Goal: Check status: Check status

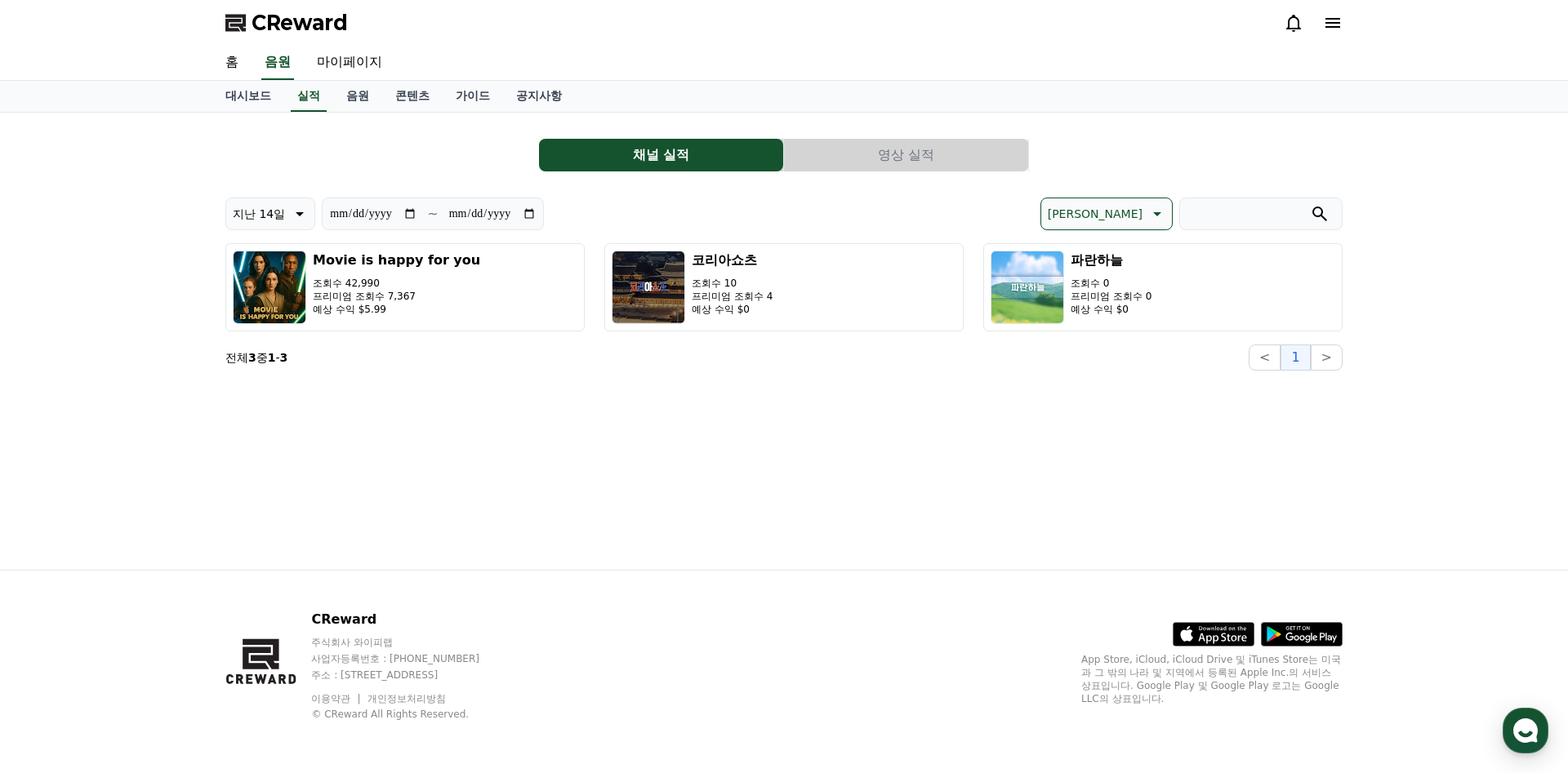
click at [1294, 29] on icon at bounding box center [1293, 23] width 14 height 17
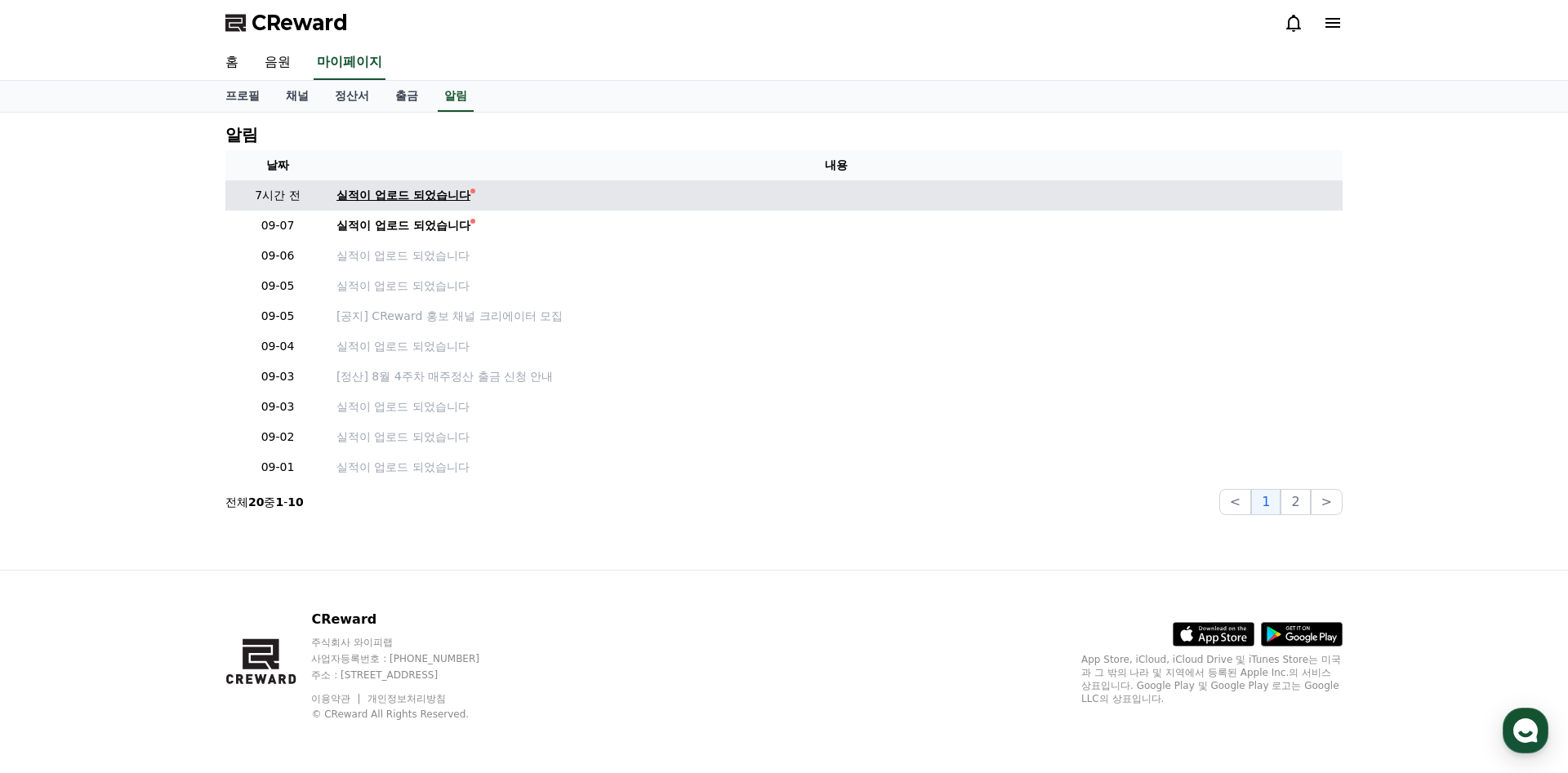
click at [386, 200] on div "실적이 업로드 되었습니다" at bounding box center [403, 196] width 134 height 17
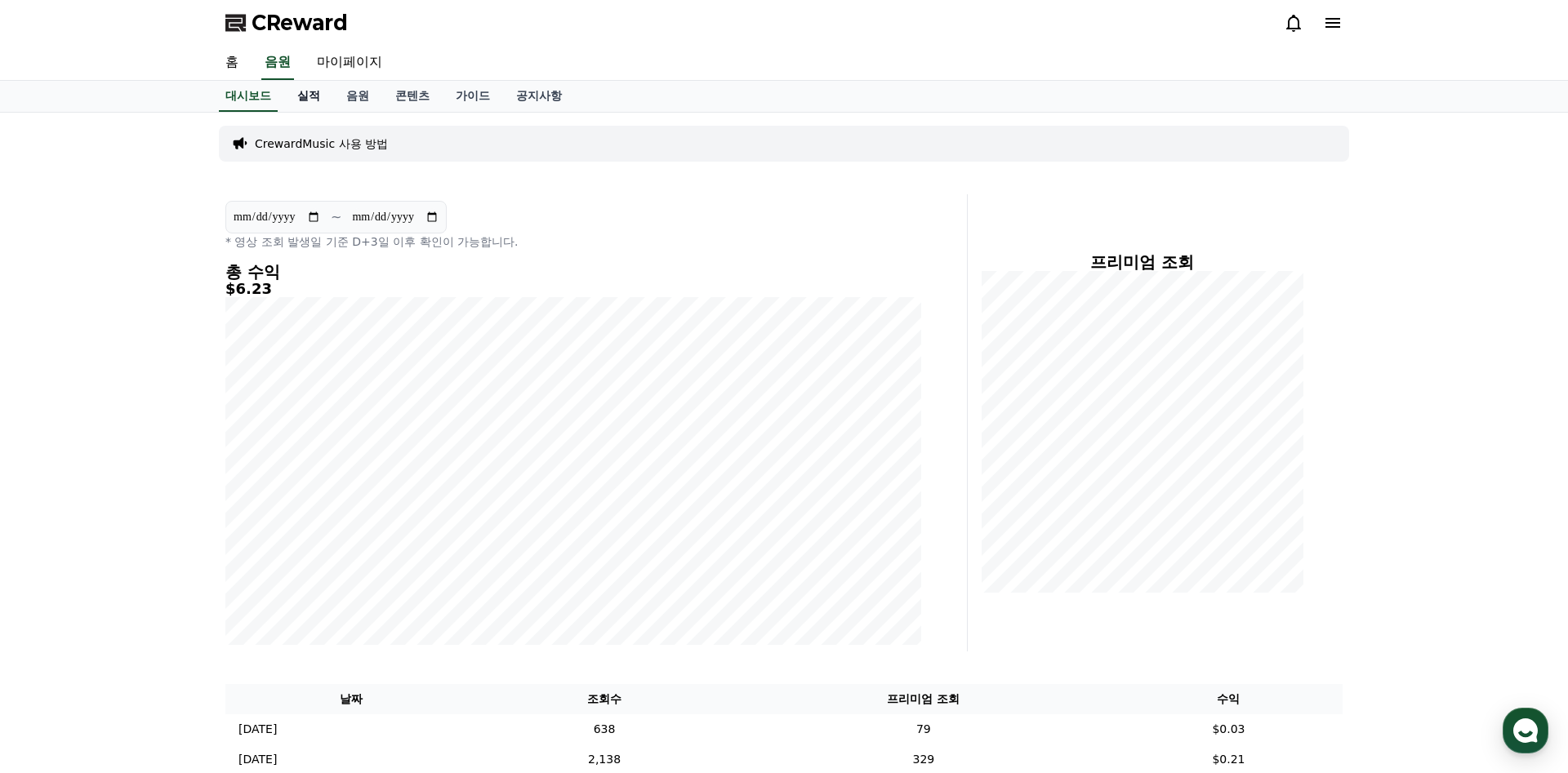
click at [311, 99] on link "실적" at bounding box center [308, 96] width 49 height 31
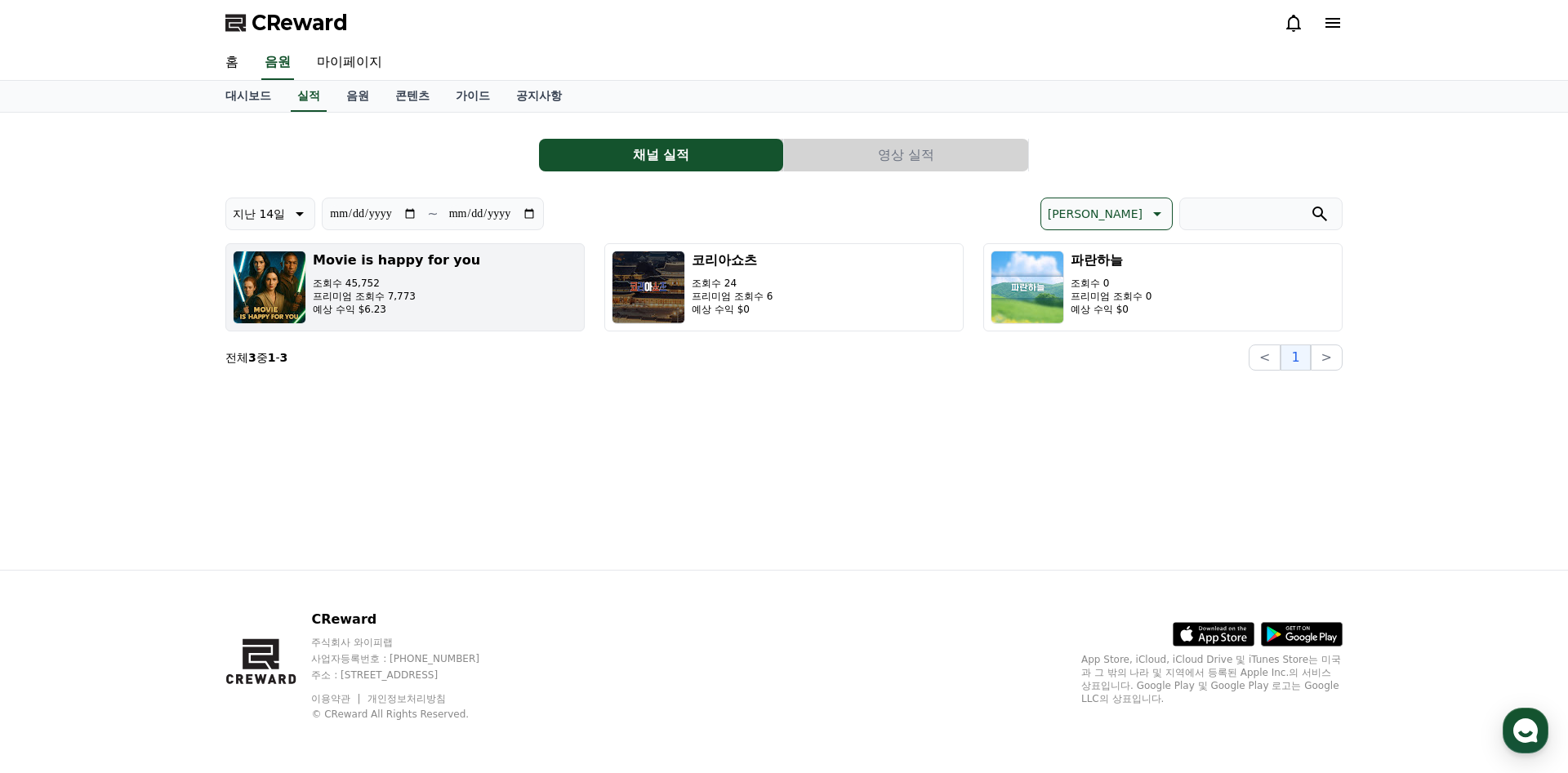
click at [502, 301] on button "Movie is happy for you 조회수 45,752 프리미엄 조회수 7,773 예상 수익 $6.23" at bounding box center [405, 287] width 359 height 88
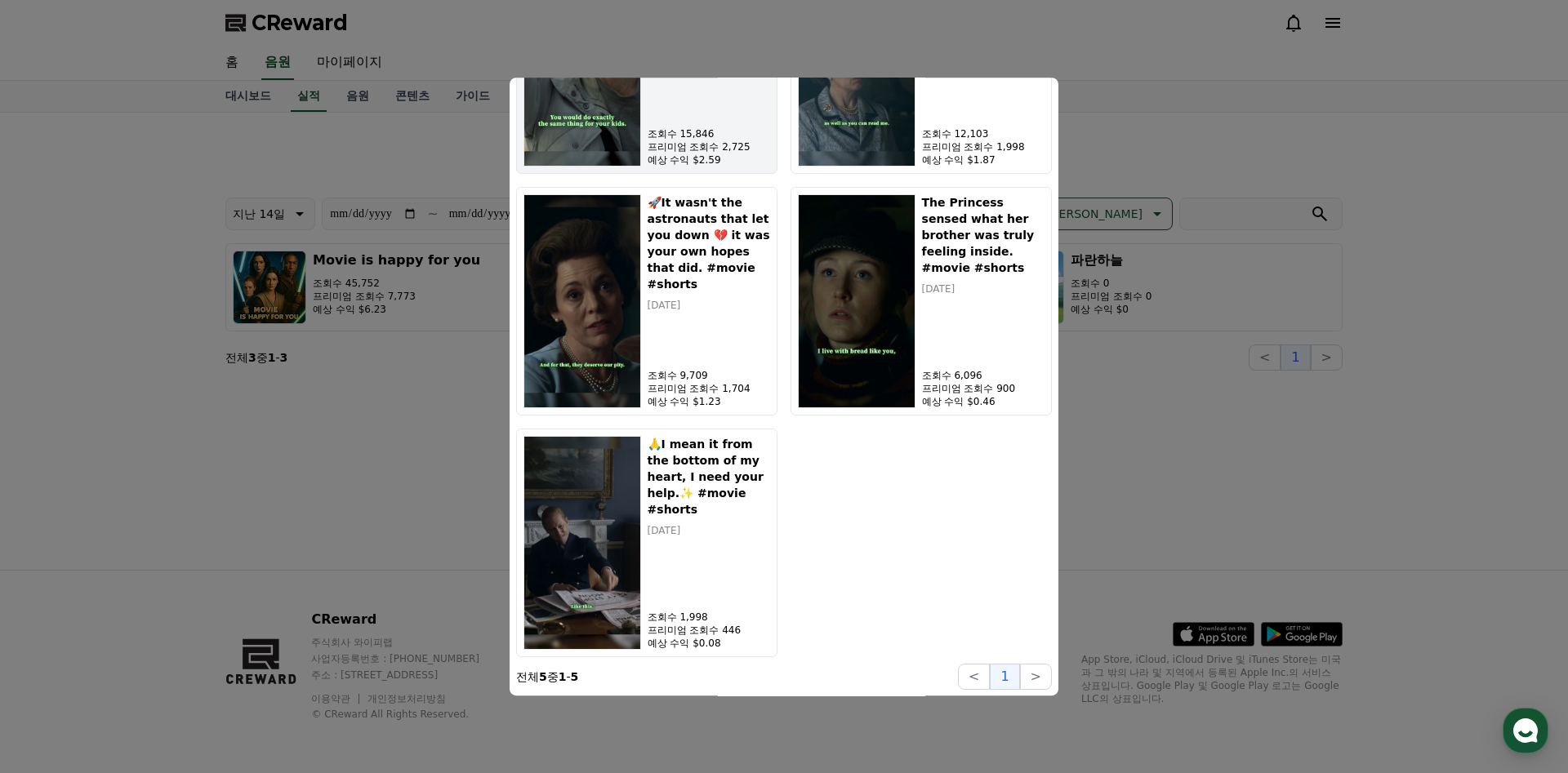
scroll to position [158, 0]
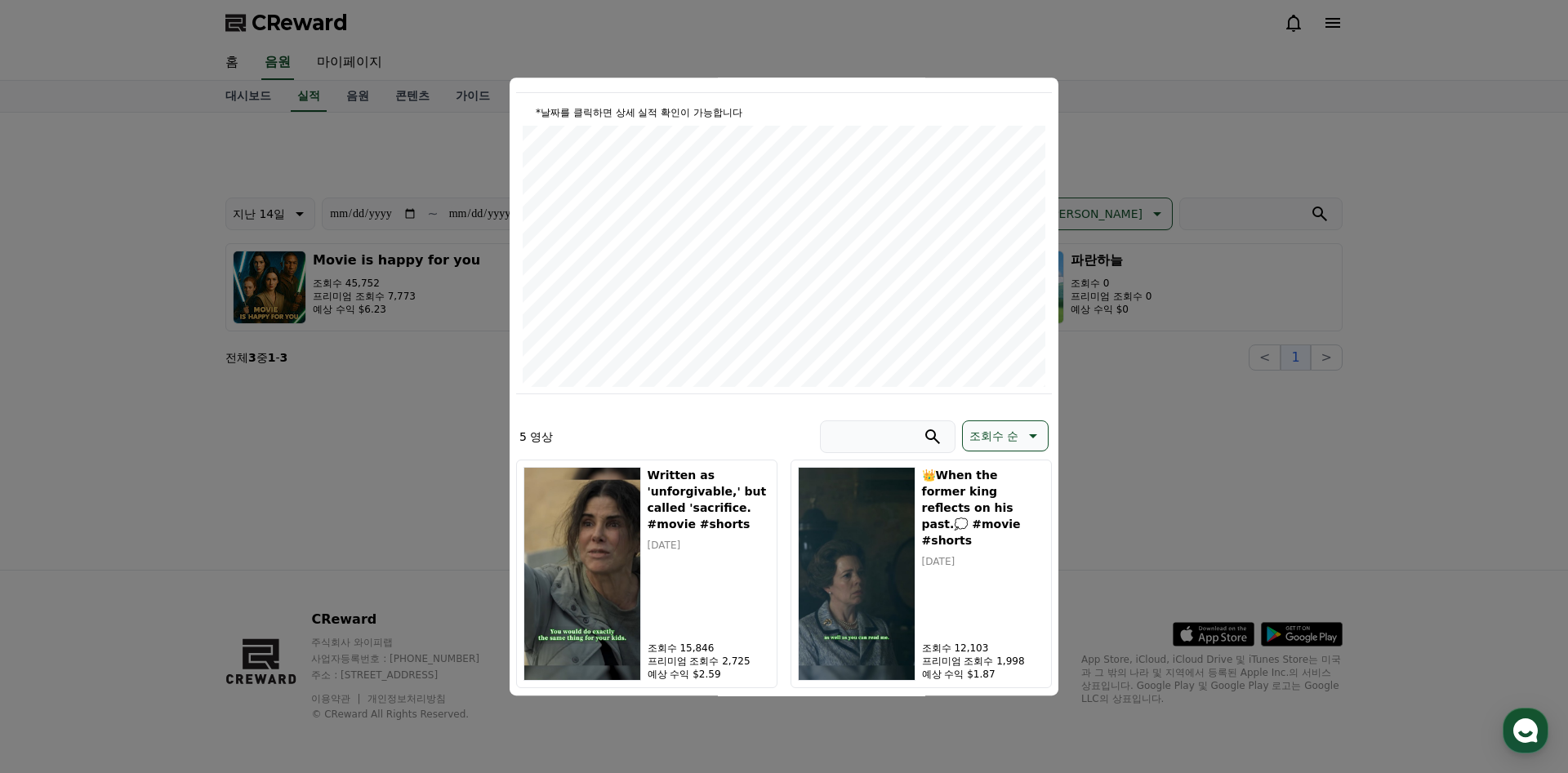
click at [1186, 426] on button "close modal" at bounding box center [784, 386] width 1568 height 773
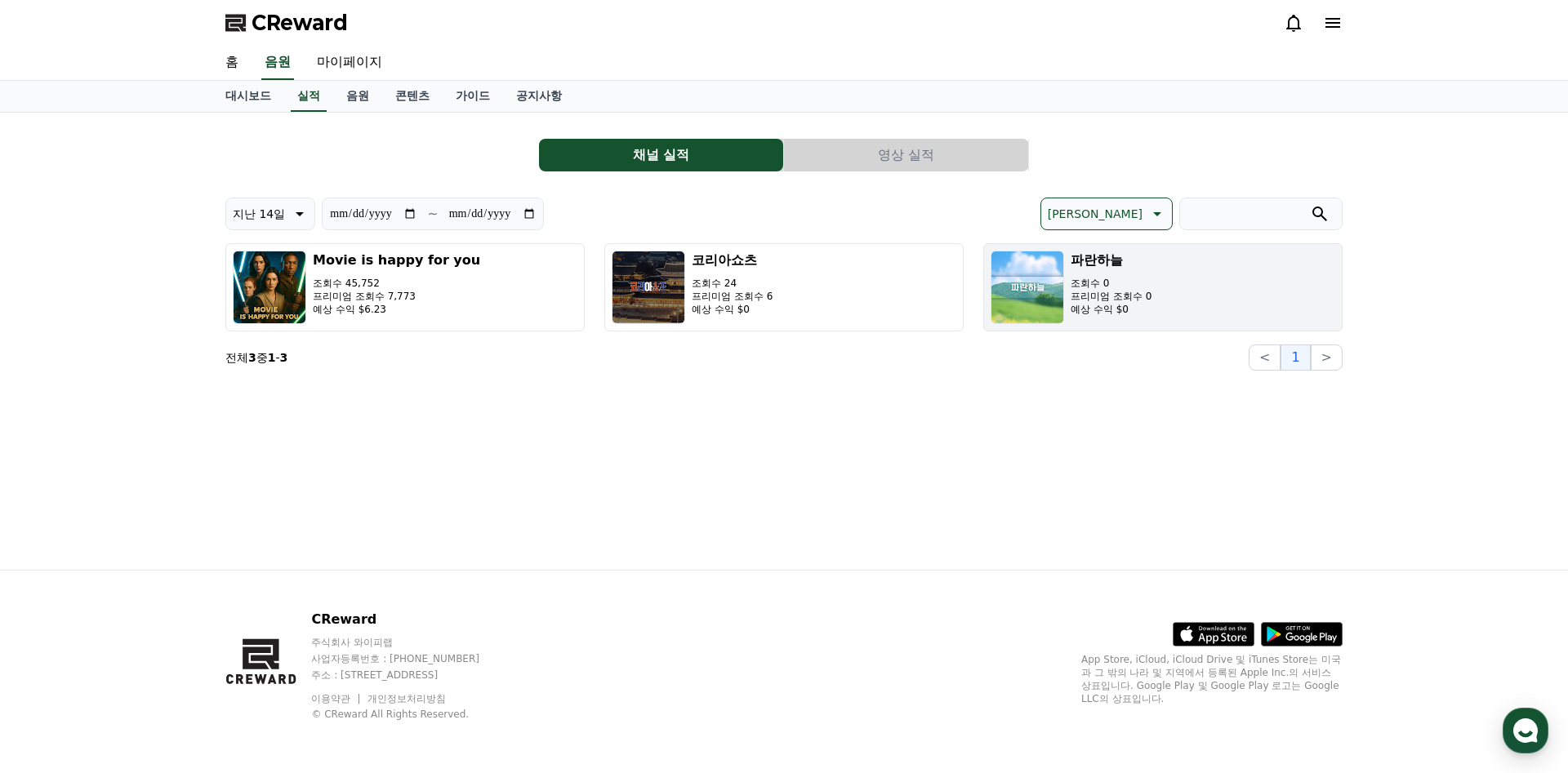
click at [1039, 284] on img "button" at bounding box center [1027, 287] width 74 height 74
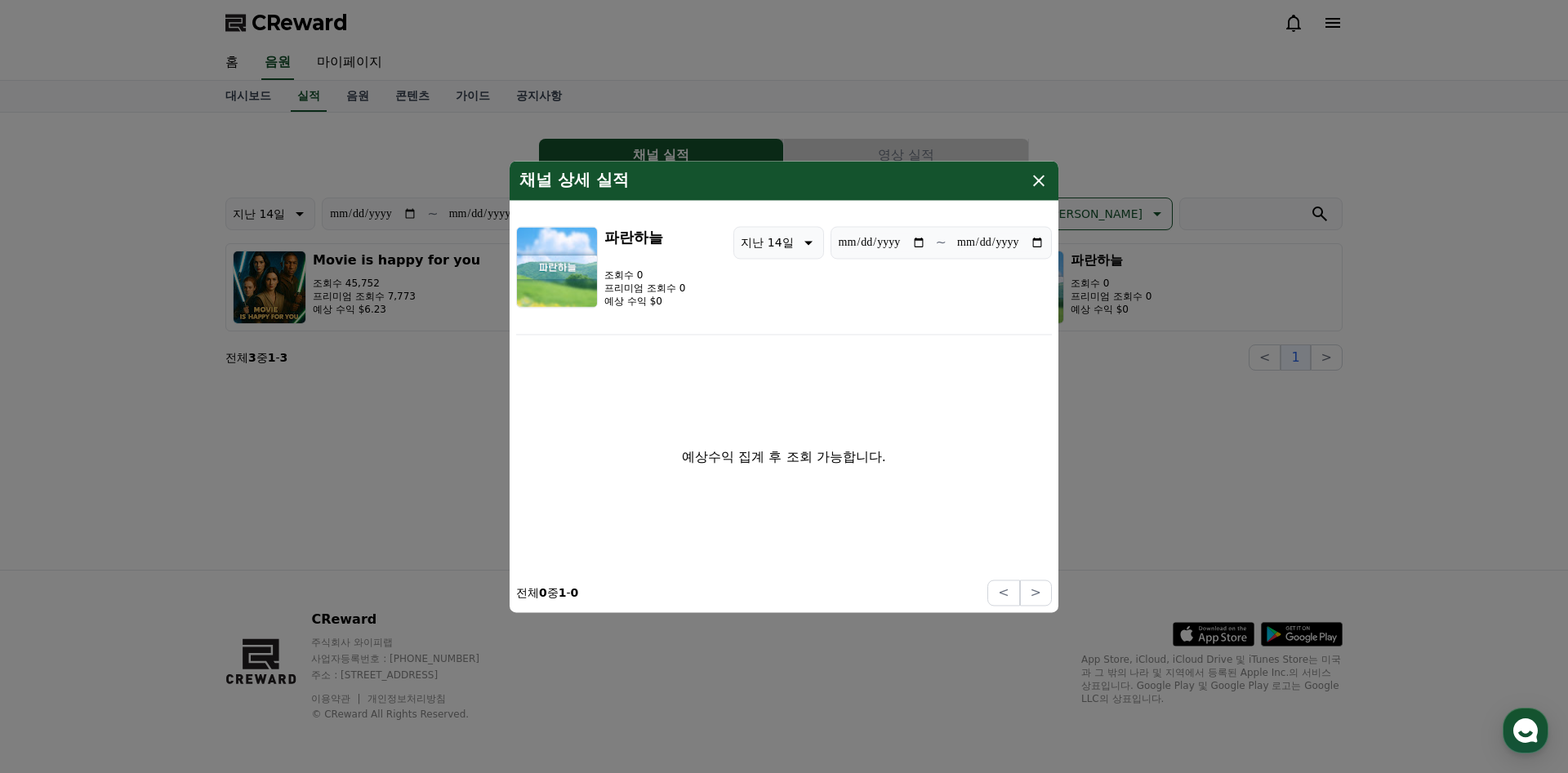
click at [1040, 187] on icon "modal" at bounding box center [1039, 181] width 19 height 19
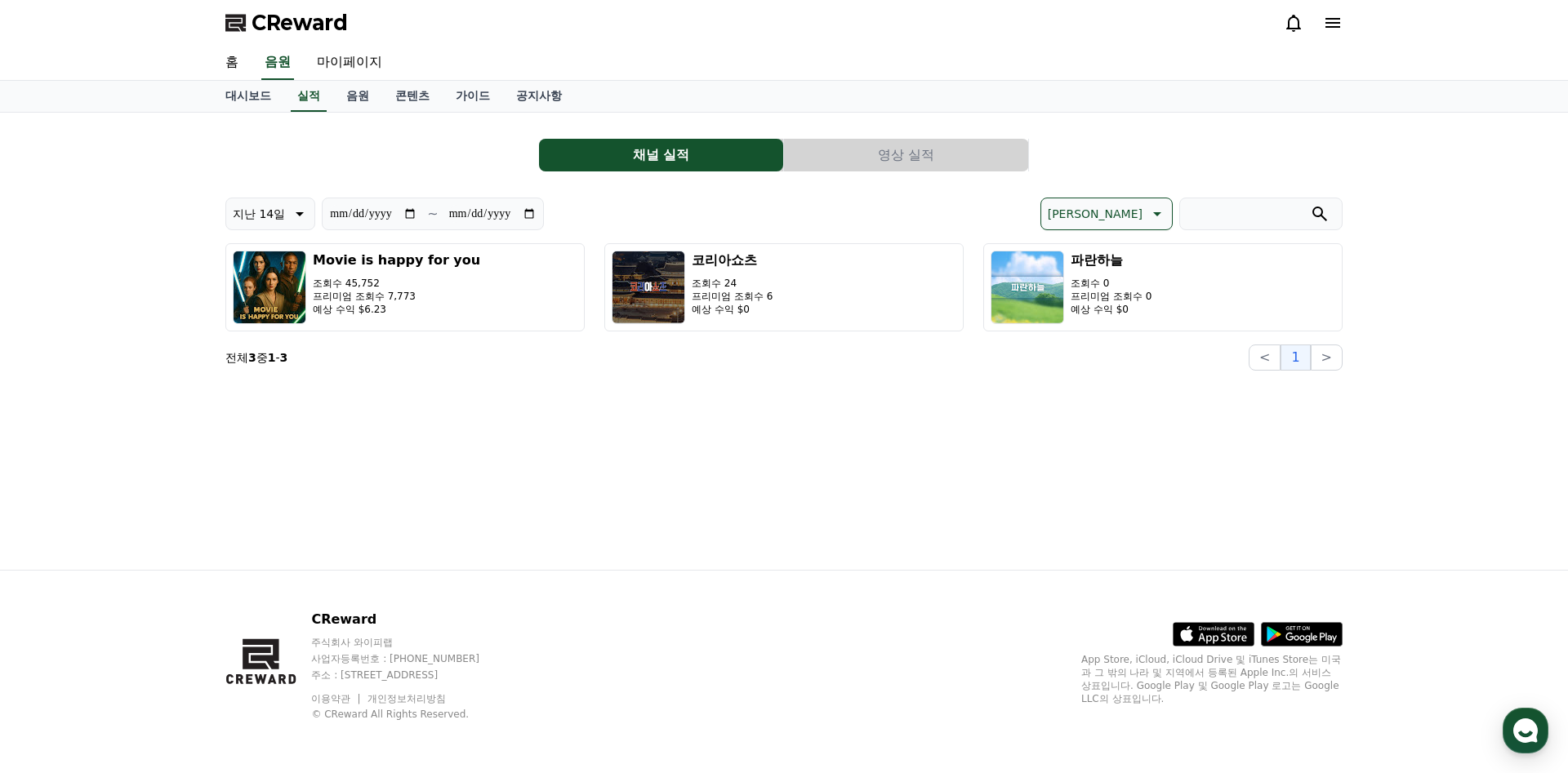
click at [919, 154] on button "영상 실적" at bounding box center [906, 156] width 244 height 33
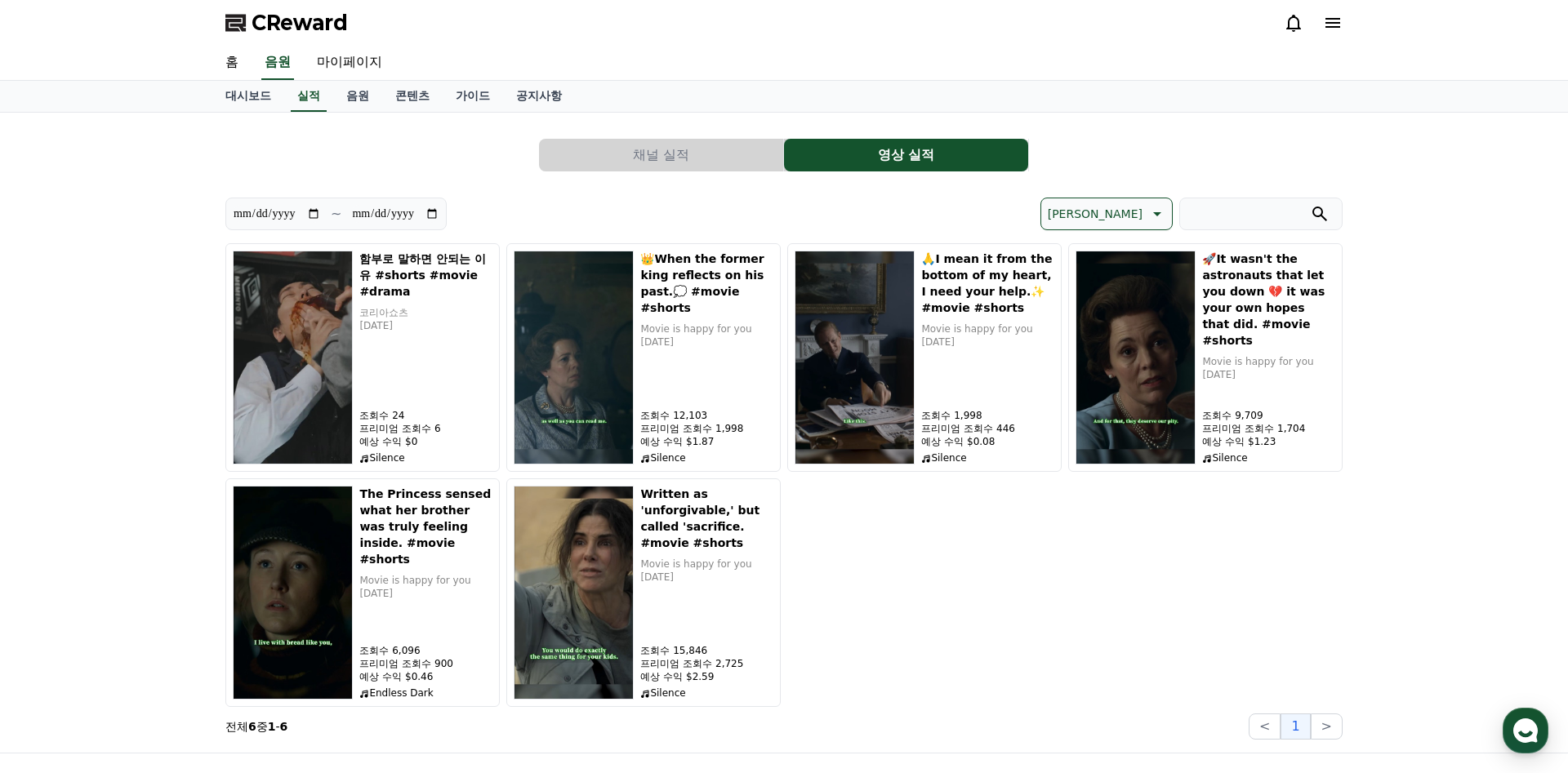
click at [679, 154] on button "채널 실적" at bounding box center [661, 156] width 244 height 33
